Goal: Task Accomplishment & Management: Manage account settings

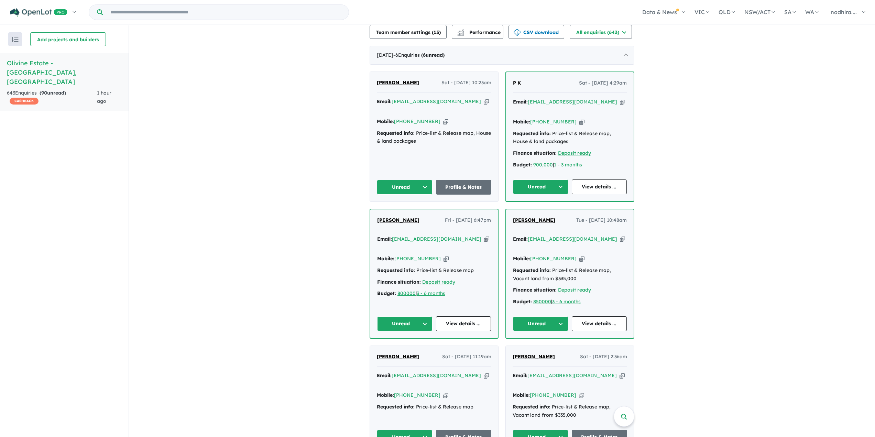
scroll to position [378, 0]
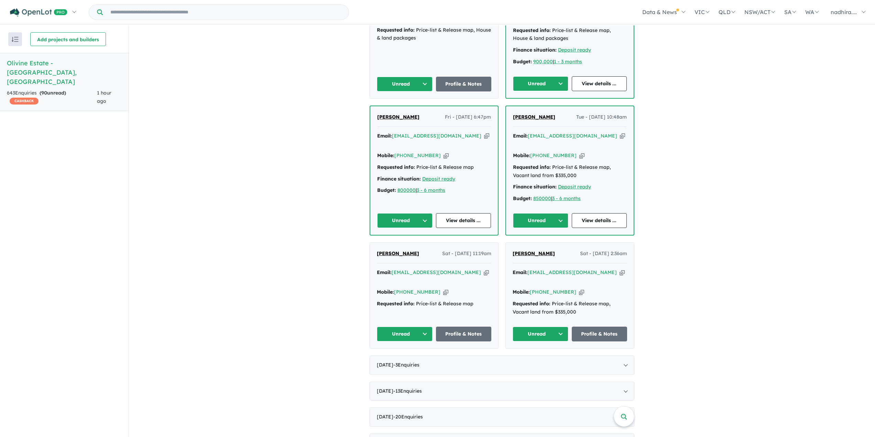
click at [579, 289] on icon "button" at bounding box center [581, 292] width 5 height 7
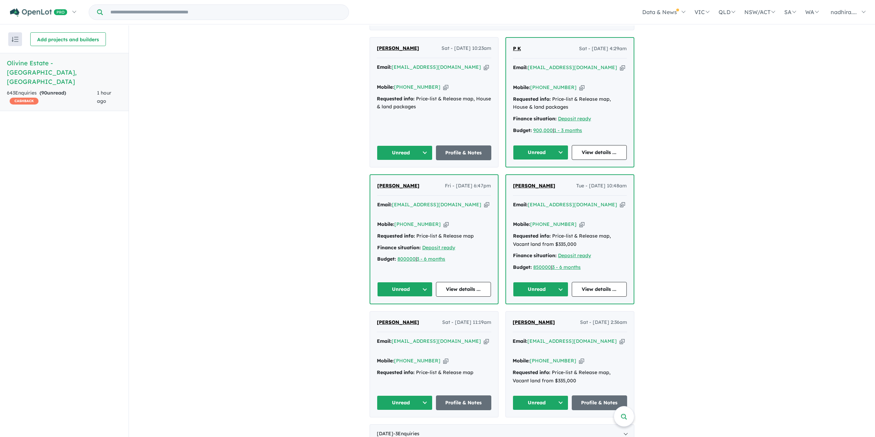
click at [444, 221] on icon "button" at bounding box center [446, 224] width 5 height 7
click at [414, 282] on button "Unread" at bounding box center [404, 289] width 55 height 15
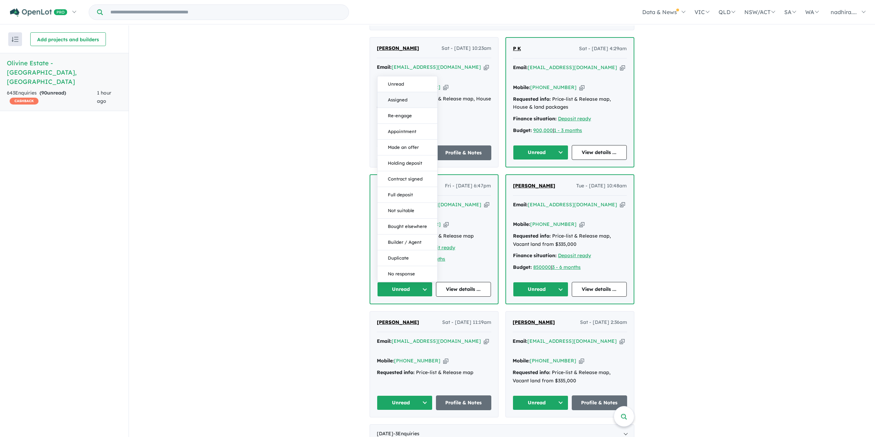
click at [394, 92] on button "Assigned" at bounding box center [408, 100] width 60 height 16
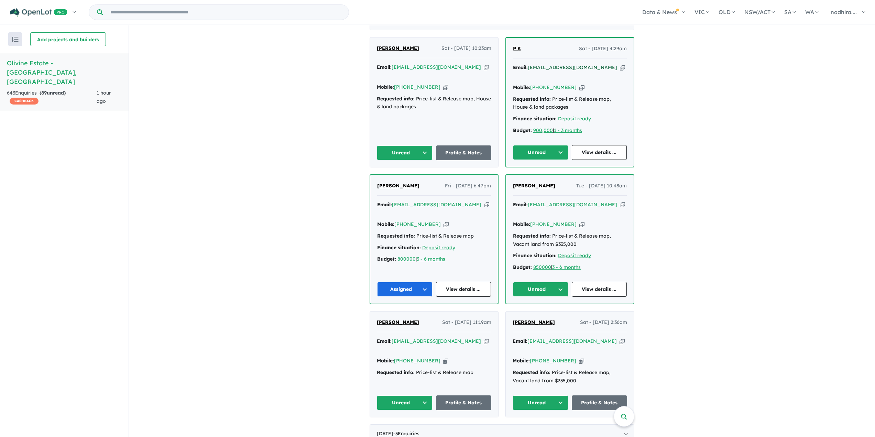
scroll to position [275, 0]
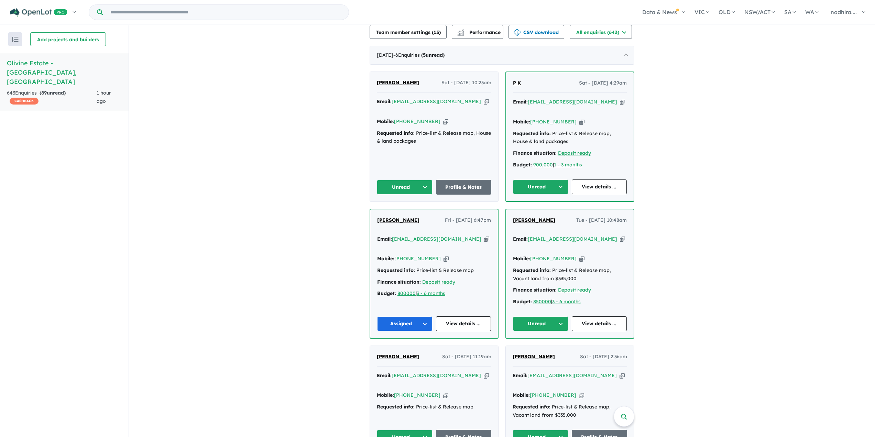
click at [580, 118] on icon "button" at bounding box center [582, 121] width 5 height 7
click at [620, 101] on icon "button" at bounding box center [622, 101] width 5 height 7
click at [561, 180] on button "Unread" at bounding box center [540, 187] width 55 height 15
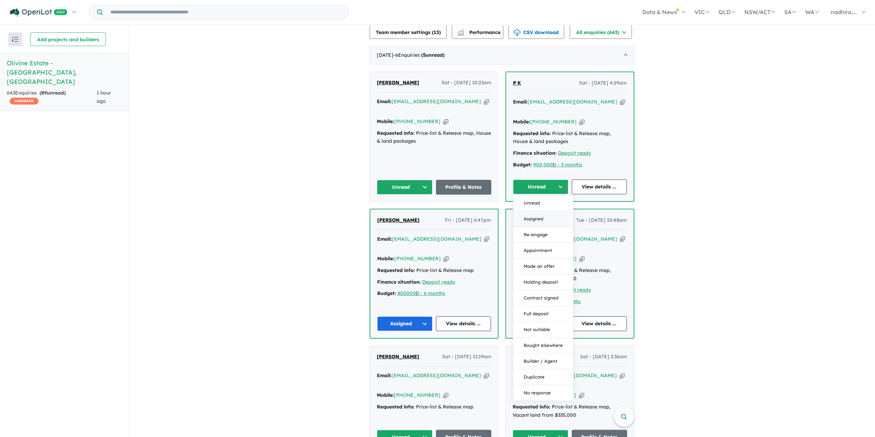
click at [538, 211] on button "Assigned" at bounding box center [544, 219] width 60 height 16
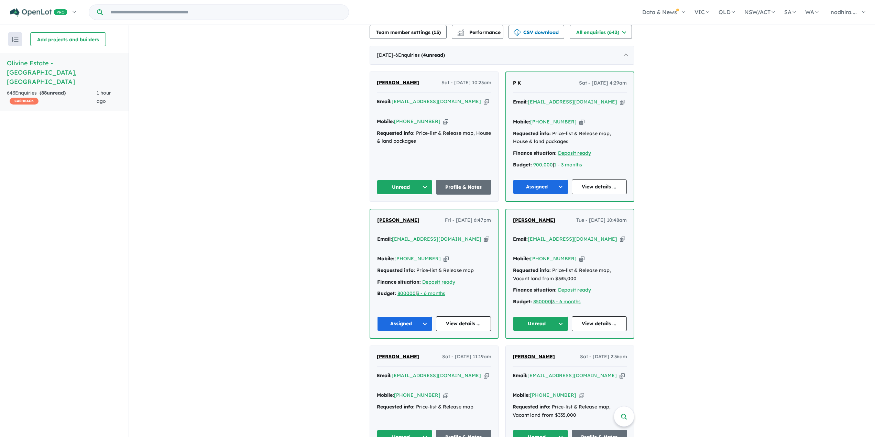
click at [484, 101] on icon "button" at bounding box center [486, 101] width 5 height 7
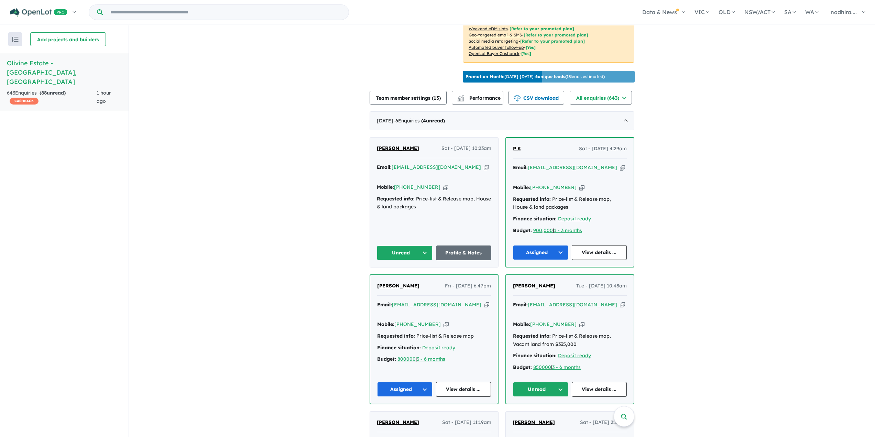
scroll to position [172, 0]
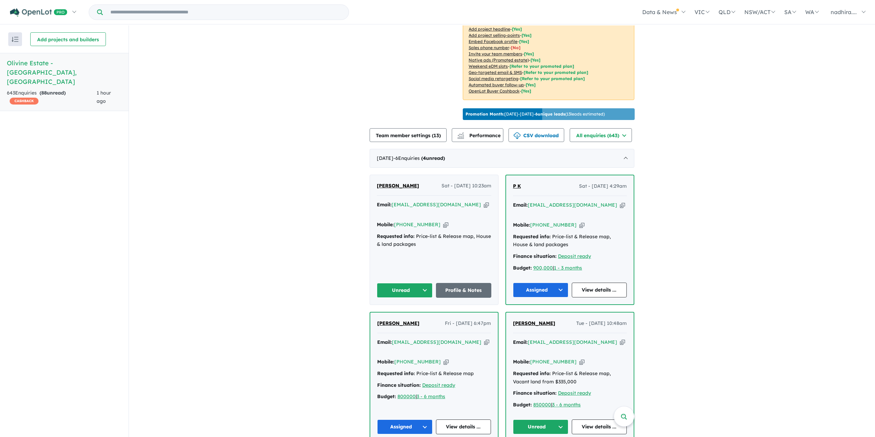
click at [443, 221] on icon "button" at bounding box center [445, 224] width 5 height 7
click at [484, 202] on icon "button" at bounding box center [486, 204] width 5 height 7
click at [418, 283] on button "Unread" at bounding box center [405, 290] width 56 height 15
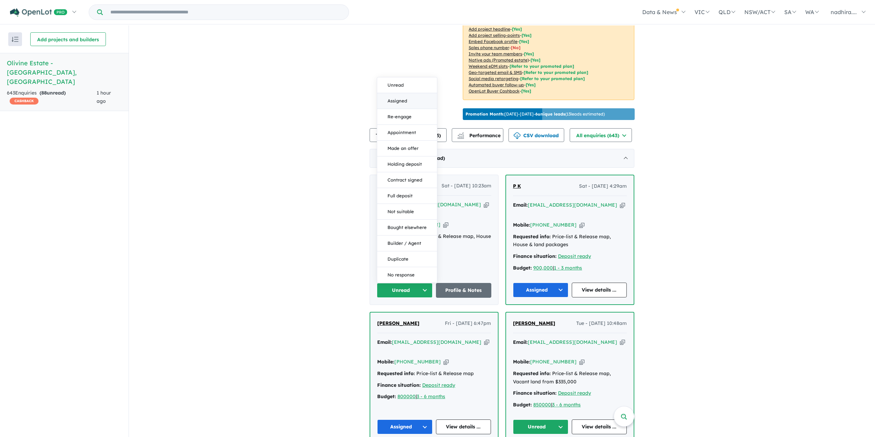
click at [401, 93] on button "Assigned" at bounding box center [407, 101] width 60 height 16
